Goal: Task Accomplishment & Management: Manage account settings

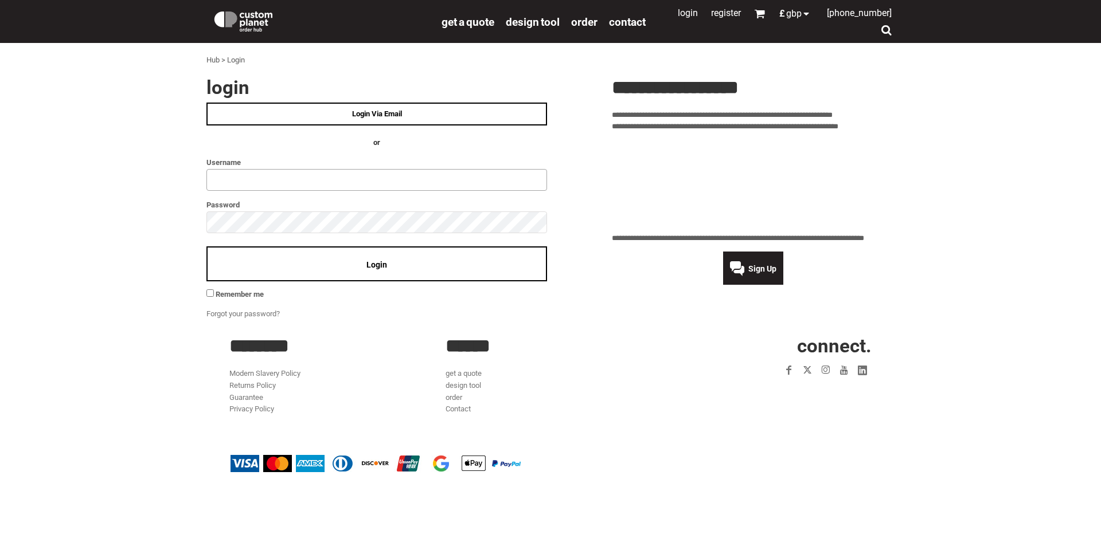
click at [236, 173] on input "text" at bounding box center [376, 180] width 341 height 22
type input "**********"
click at [264, 265] on div "Login" at bounding box center [376, 264] width 341 height 35
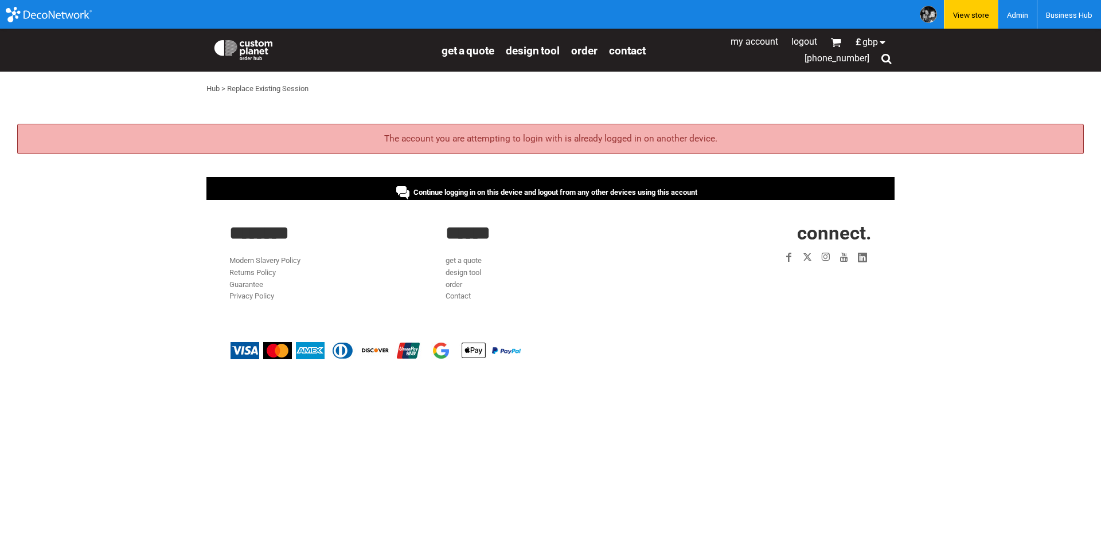
click at [423, 193] on span "Continue logging in on this device and logout from any other devices using this…" at bounding box center [555, 192] width 284 height 9
